Goal: Find specific page/section: Find specific page/section

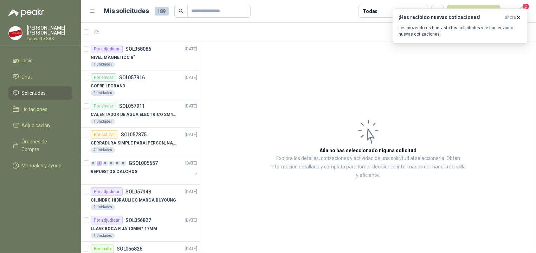
click at [484, 60] on article "Aún no has seleccionado niguna solicitud Explora los detalles, cotizaciones y a…" at bounding box center [368, 148] width 336 height 213
click at [518, 17] on icon "button" at bounding box center [519, 17] width 6 height 6
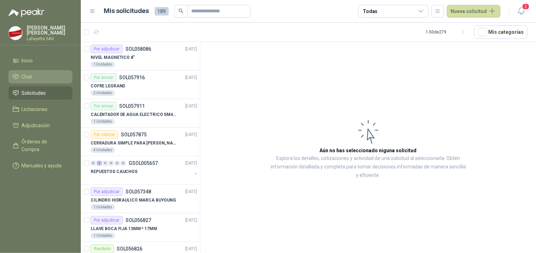
click at [33, 75] on li "Chat" at bounding box center [41, 77] width 56 height 8
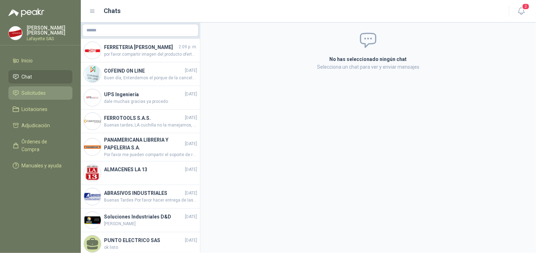
click at [34, 95] on span "Solicitudes" at bounding box center [34, 93] width 24 height 8
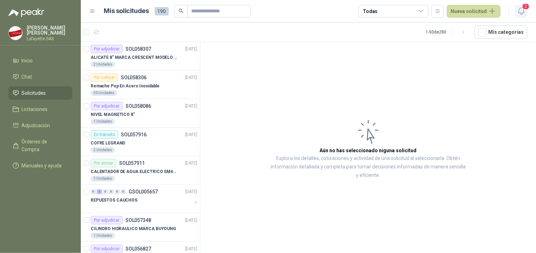
click at [528, 11] on button "2" at bounding box center [521, 11] width 13 height 13
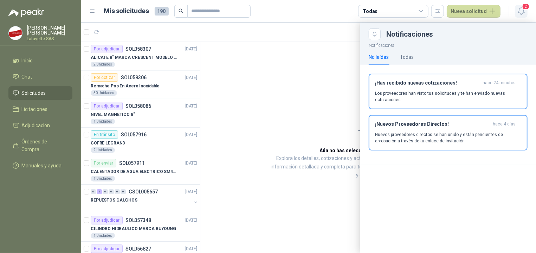
click at [528, 11] on button "2" at bounding box center [521, 11] width 13 height 13
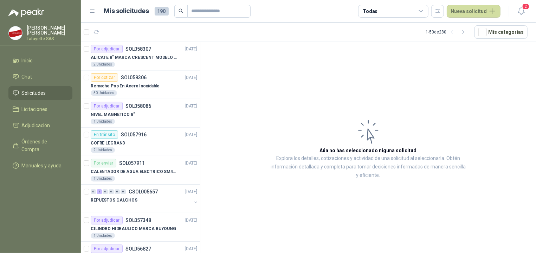
drag, startPoint x: 299, startPoint y: 186, endPoint x: 260, endPoint y: 191, distance: 39.4
click at [283, 194] on article "Aún no has seleccionado niguna solicitud Explora los detalles, cotizaciones y a…" at bounding box center [368, 148] width 336 height 213
